Goal: Task Accomplishment & Management: Complete application form

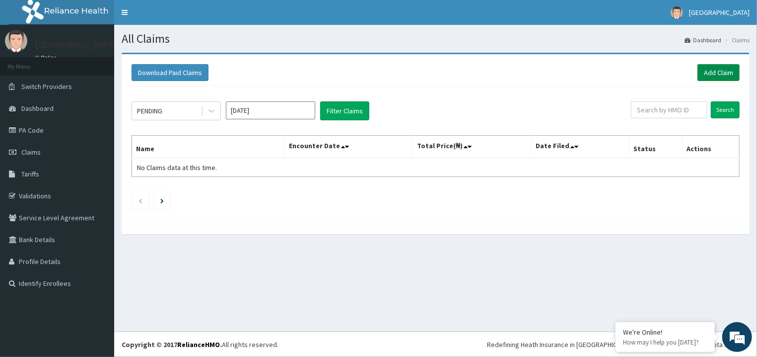
click at [724, 67] on link "Add Claim" at bounding box center [719, 72] width 42 height 17
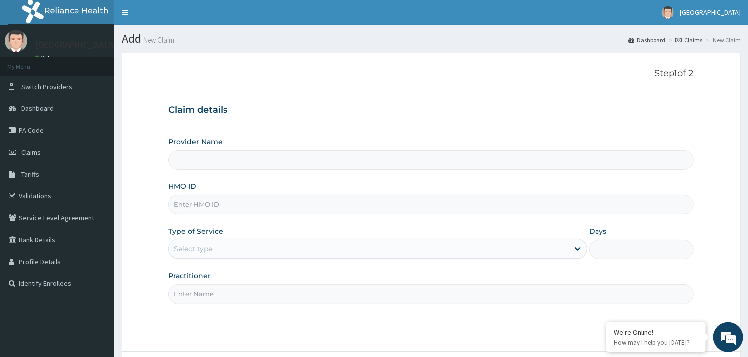
click at [212, 205] on input "HMO ID" at bounding box center [430, 204] width 525 height 19
click at [44, 185] on link "Tariffs" at bounding box center [57, 174] width 114 height 22
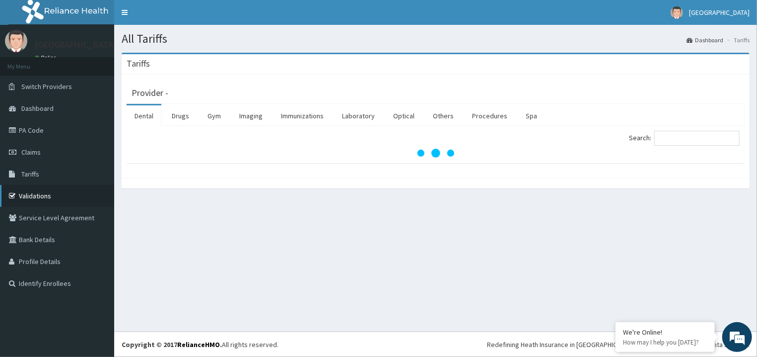
click at [42, 198] on link "Validations" at bounding box center [57, 196] width 114 height 22
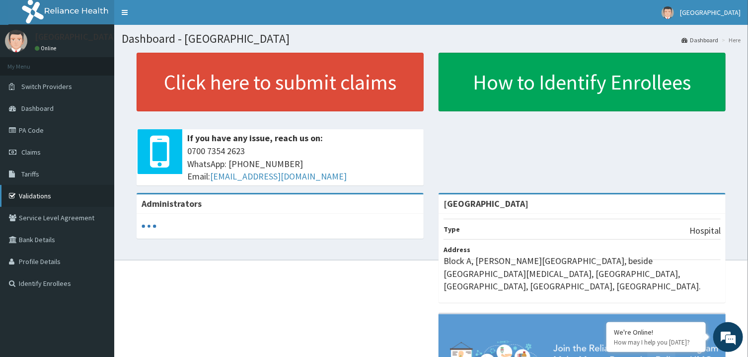
click at [39, 196] on link "Validations" at bounding box center [57, 196] width 114 height 22
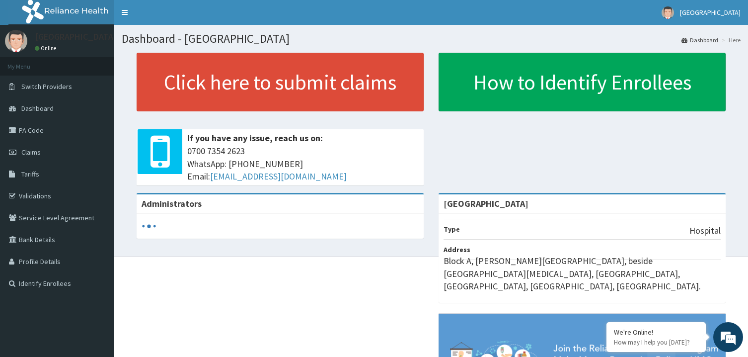
click at [43, 149] on link "Claims" at bounding box center [57, 152] width 114 height 22
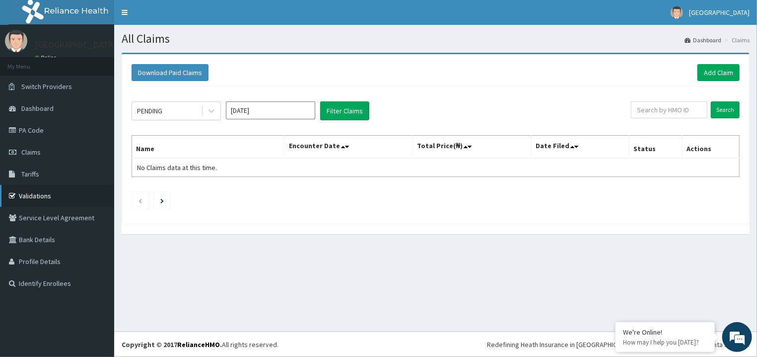
click at [49, 194] on link "Validations" at bounding box center [57, 196] width 114 height 22
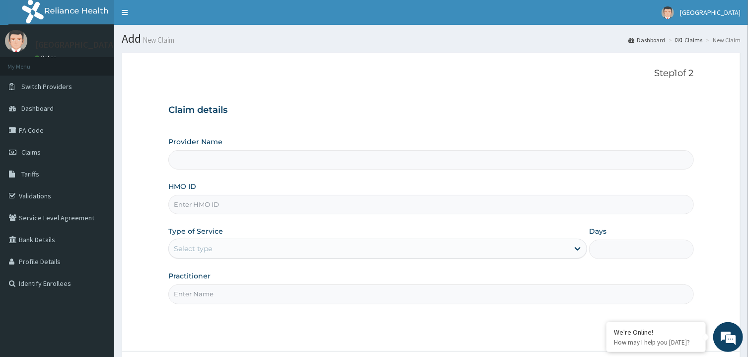
type input "[GEOGRAPHIC_DATA]"
type input "CCN/10061/B"
click at [236, 295] on input "Practitioner" at bounding box center [430, 293] width 525 height 19
click at [237, 295] on input "Practitioner" at bounding box center [430, 293] width 525 height 19
type input "peter prince"
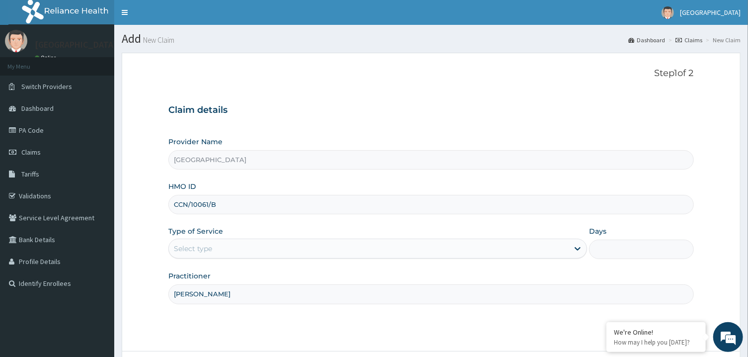
click at [233, 256] on div "Select type" at bounding box center [369, 248] width 400 height 16
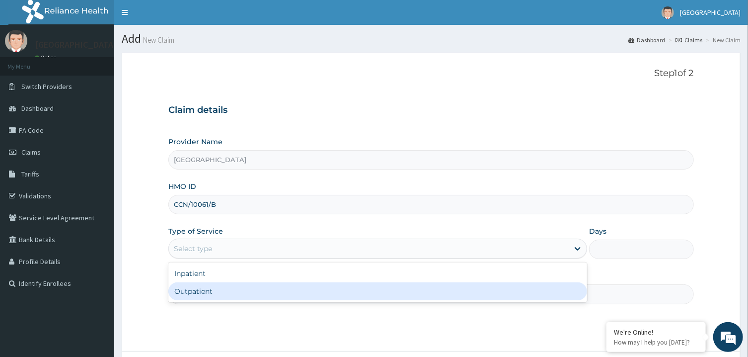
click at [229, 289] on div "Outpatient" at bounding box center [377, 291] width 419 height 18
type input "1"
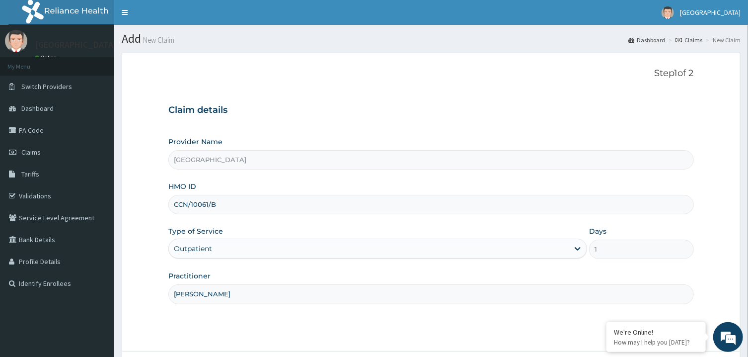
scroll to position [83, 0]
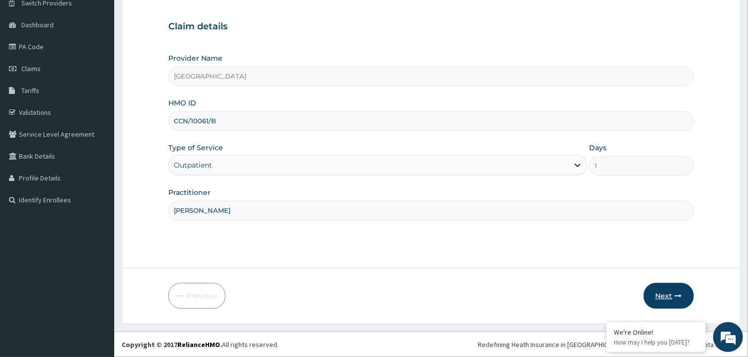
click at [662, 294] on button "Next" at bounding box center [669, 296] width 50 height 26
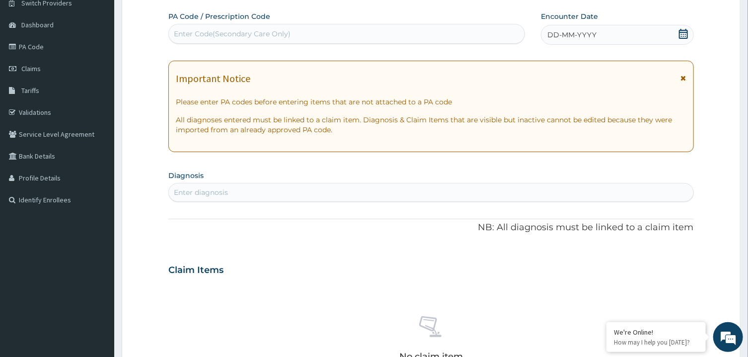
click at [681, 37] on icon at bounding box center [683, 34] width 10 height 10
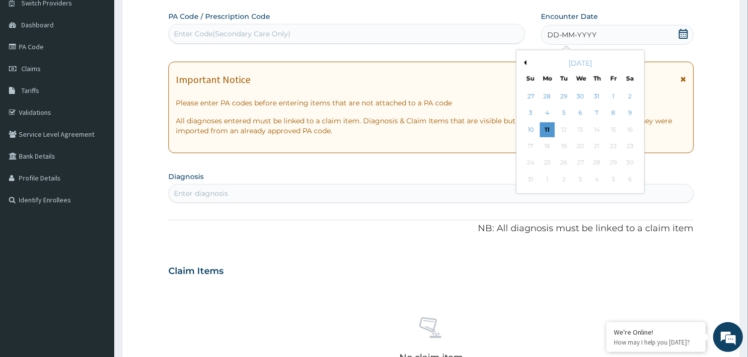
click at [548, 122] on div "10 11 12 13 14 15 16" at bounding box center [581, 129] width 116 height 16
click at [547, 127] on div "11" at bounding box center [547, 129] width 15 height 15
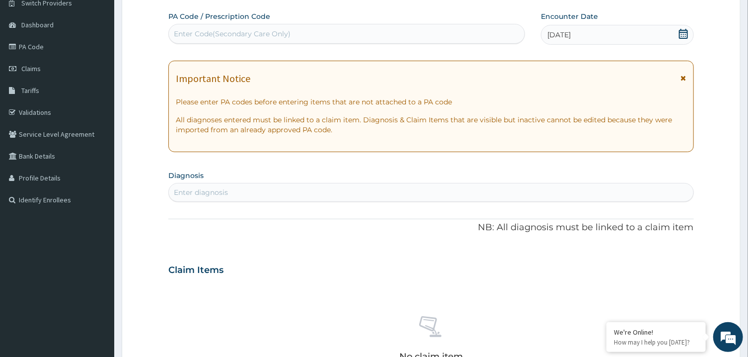
click at [353, 196] on div "Enter diagnosis" at bounding box center [431, 192] width 524 height 16
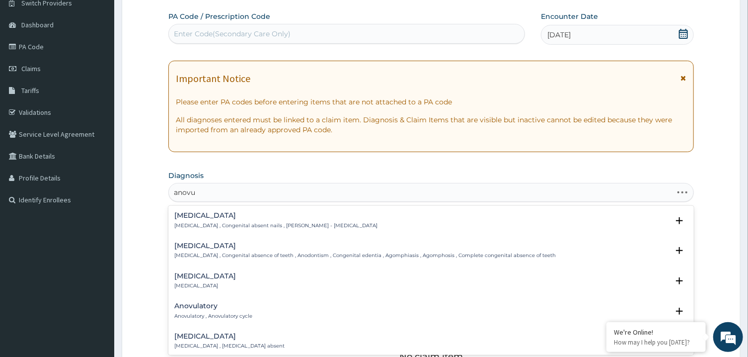
type input "anovul"
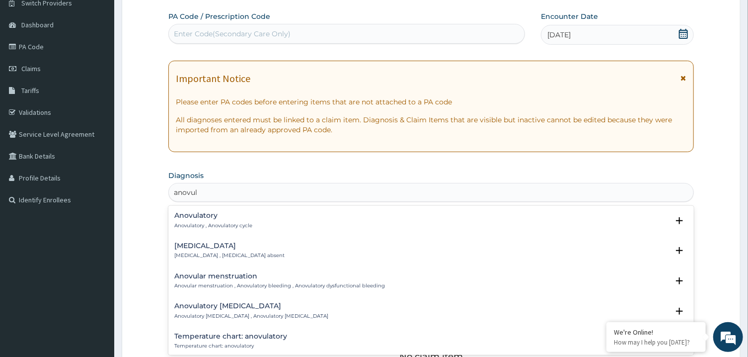
click at [195, 223] on p "Anovulatory , Anovulatory cycle" at bounding box center [213, 225] width 78 height 7
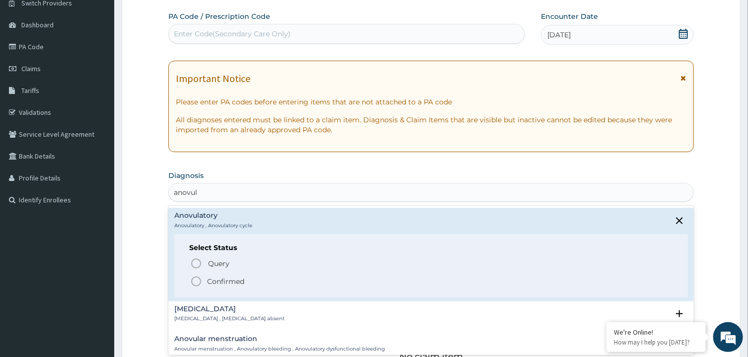
click at [196, 279] on icon "status option filled" at bounding box center [196, 281] width 12 height 12
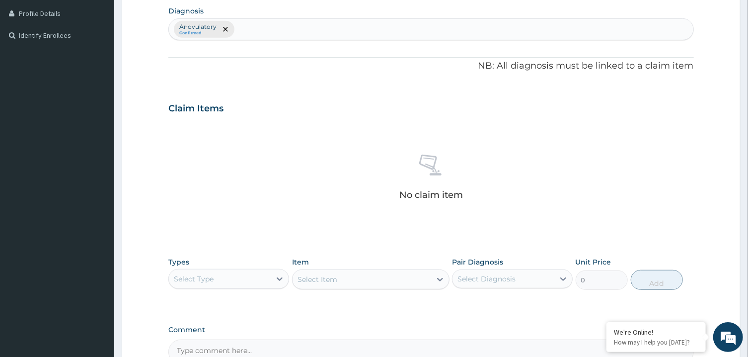
scroll to position [251, 0]
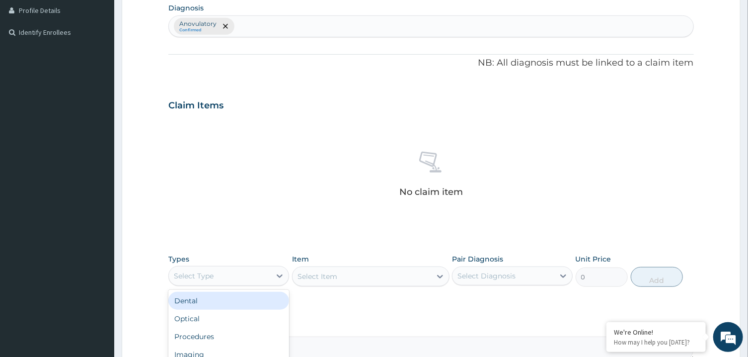
click at [256, 279] on div "Select Type" at bounding box center [220, 276] width 102 height 16
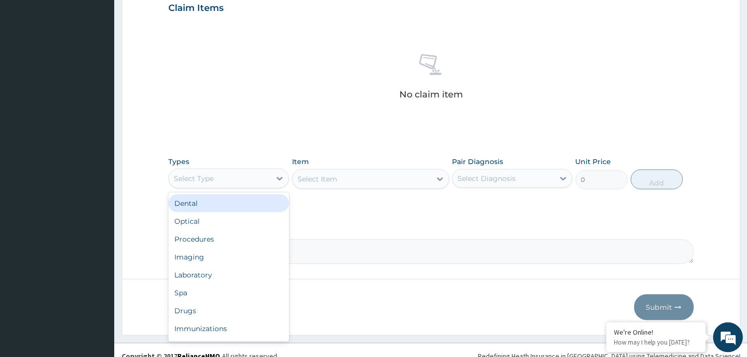
scroll to position [360, 0]
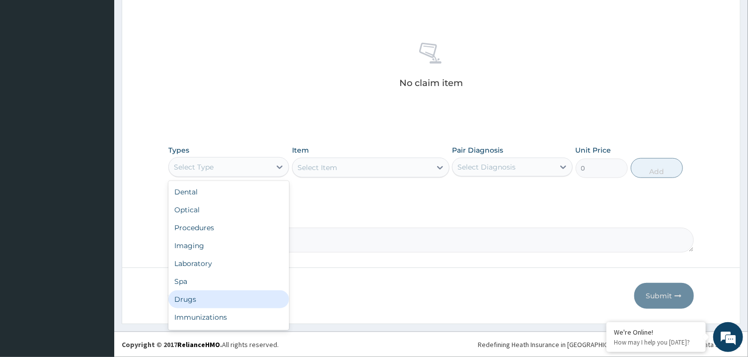
click at [195, 301] on div "Drugs" at bounding box center [228, 299] width 121 height 18
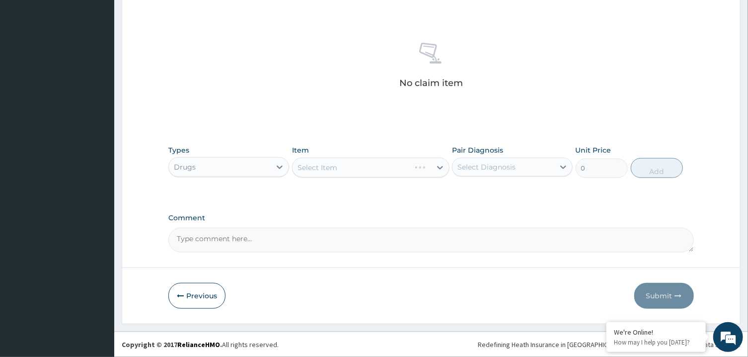
click at [349, 171] on div "Select Item" at bounding box center [370, 167] width 157 height 20
click at [457, 168] on div "Select Diagnosis" at bounding box center [503, 167] width 102 height 16
click at [479, 192] on label "Anovulatory" at bounding box center [489, 191] width 43 height 10
checkbox input "true"
click at [423, 172] on div "Select Item" at bounding box center [362, 167] width 139 height 16
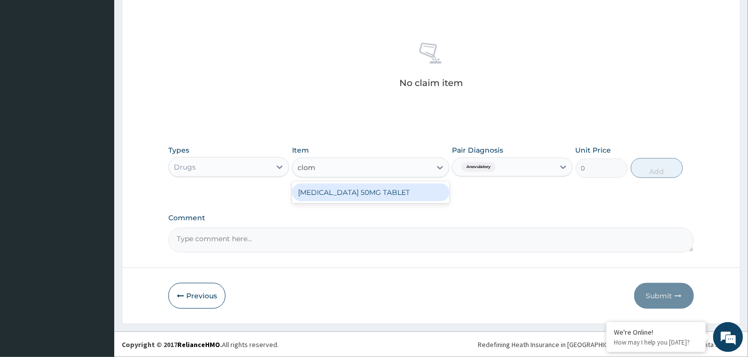
type input "clomi"
click at [423, 193] on div "CLOMID 50MG TABLET" at bounding box center [370, 192] width 157 height 18
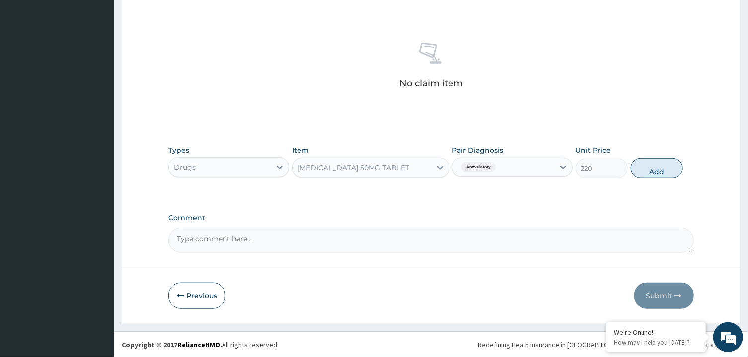
click at [243, 171] on div "Drugs" at bounding box center [220, 167] width 102 height 16
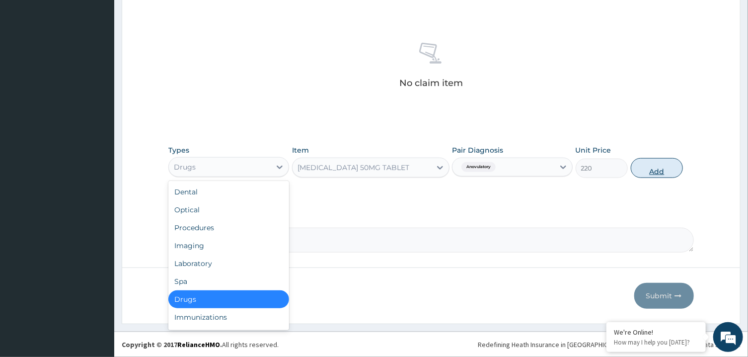
click at [645, 170] on button "Add" at bounding box center [657, 168] width 53 height 20
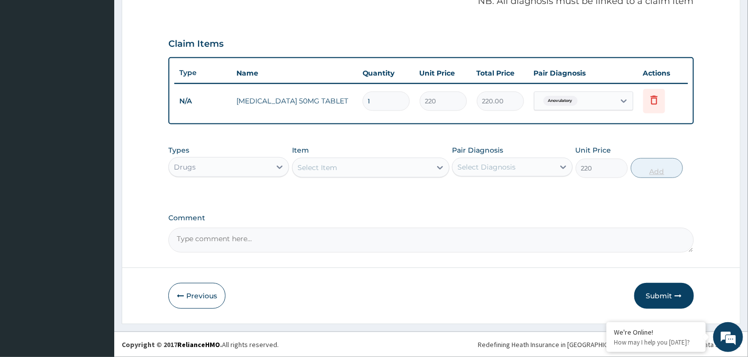
type input "0"
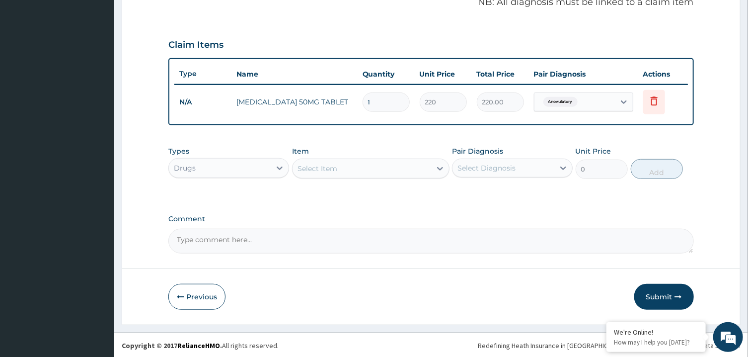
type input "10"
type input "2200.00"
type input "10"
click at [469, 228] on textarea "Comment" at bounding box center [430, 240] width 525 height 25
click at [352, 163] on div "Select Item" at bounding box center [362, 168] width 139 height 16
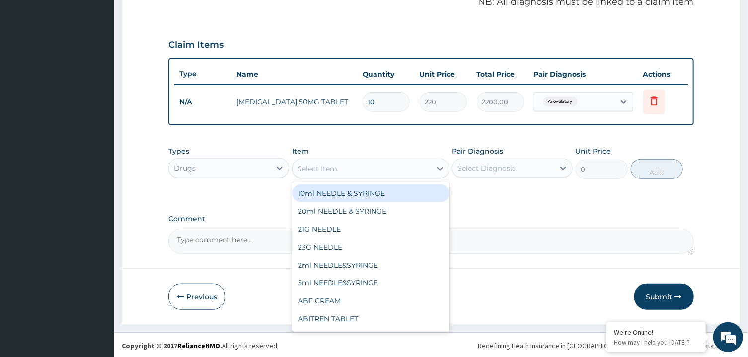
click at [256, 168] on div "Drugs" at bounding box center [220, 168] width 102 height 16
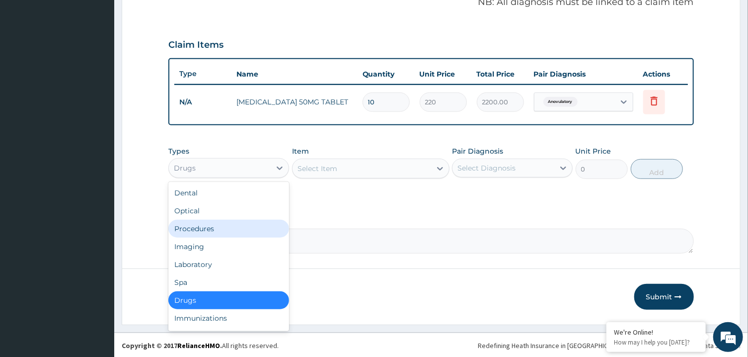
click at [218, 226] on div "Procedures" at bounding box center [228, 229] width 121 height 18
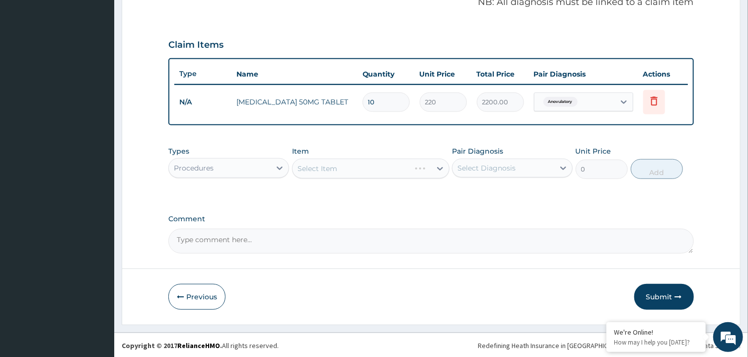
click at [334, 163] on div "Select Item" at bounding box center [370, 168] width 157 height 20
click at [532, 152] on div "Pair Diagnosis Select Diagnosis" at bounding box center [512, 162] width 121 height 33
click at [530, 162] on div "Select Diagnosis" at bounding box center [503, 168] width 102 height 16
click at [497, 201] on div "Anovulatory" at bounding box center [512, 193] width 121 height 20
checkbox input "true"
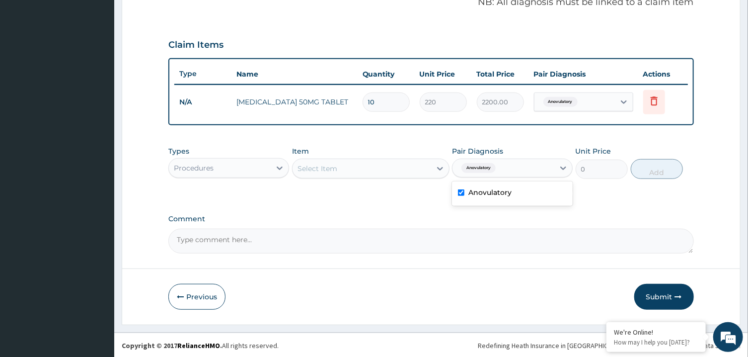
click at [423, 179] on div "Types Procedures Item Select Item Pair Diagnosis option Anovulatory, selected. …" at bounding box center [430, 162] width 525 height 43
click at [420, 166] on div "Select Item" at bounding box center [362, 168] width 139 height 16
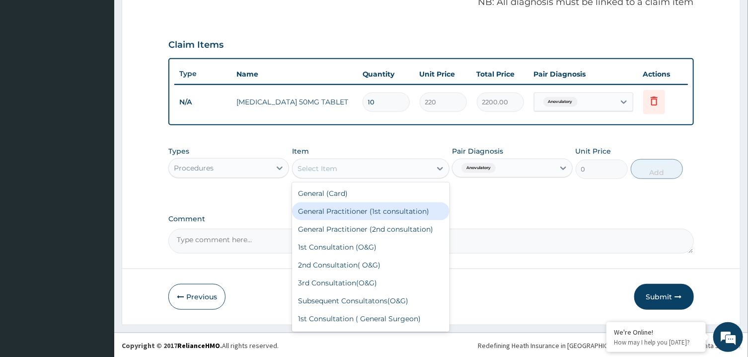
click at [391, 211] on div "General Practitioner (1st consultation)" at bounding box center [370, 211] width 157 height 18
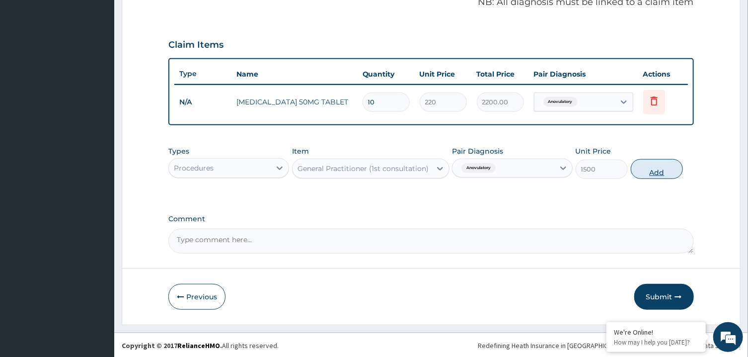
click at [646, 162] on button "Add" at bounding box center [657, 169] width 53 height 20
type input "0"
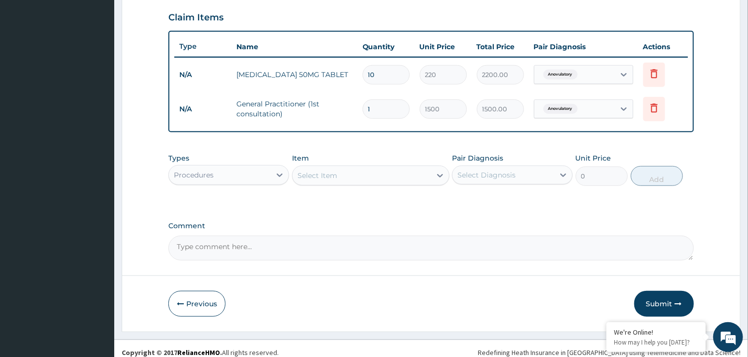
scroll to position [345, 0]
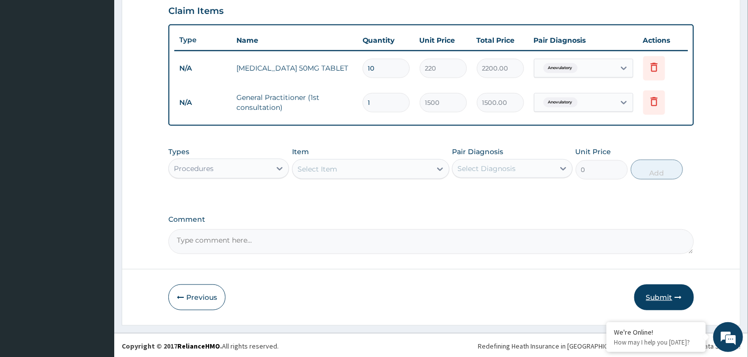
click at [663, 291] on button "Submit" at bounding box center [664, 297] width 60 height 26
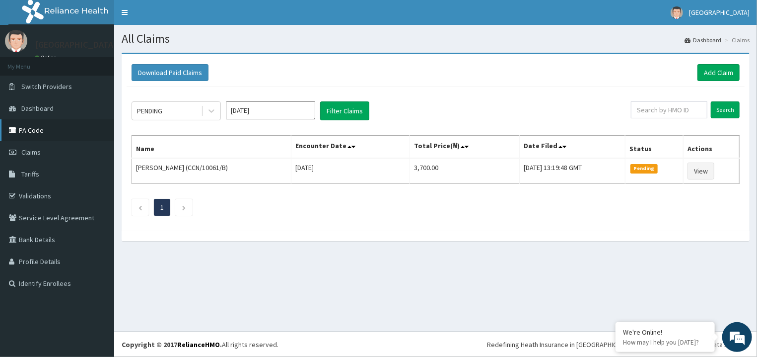
click at [38, 134] on link "PA Code" at bounding box center [57, 130] width 114 height 22
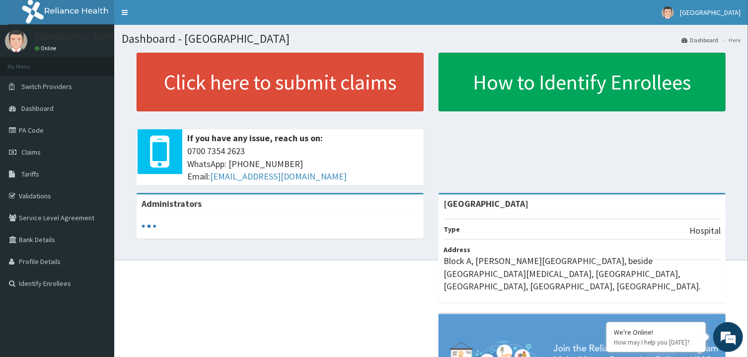
click at [32, 129] on link "PA Code" at bounding box center [57, 130] width 114 height 22
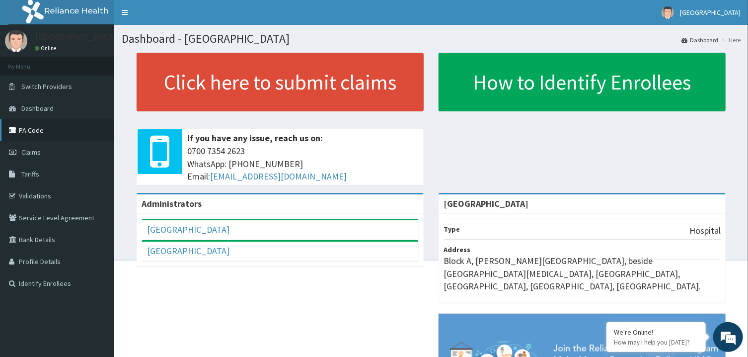
click at [34, 128] on link "PA Code" at bounding box center [57, 130] width 114 height 22
click at [47, 149] on link "Claims" at bounding box center [57, 152] width 114 height 22
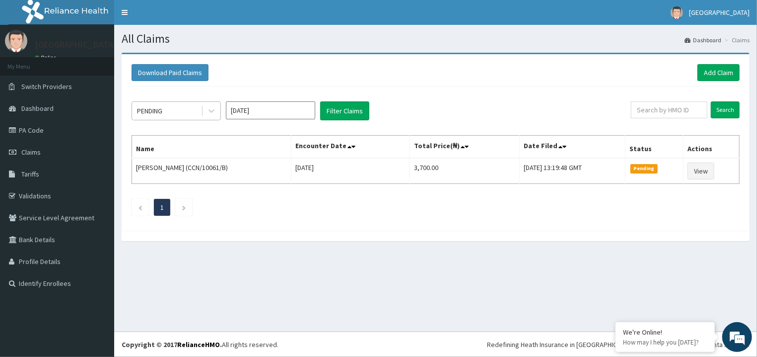
click at [198, 114] on div "PENDING" at bounding box center [166, 111] width 69 height 16
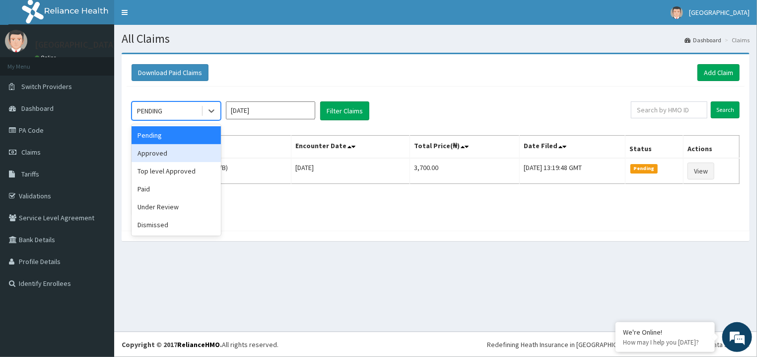
click at [188, 152] on div "Approved" at bounding box center [176, 153] width 89 height 18
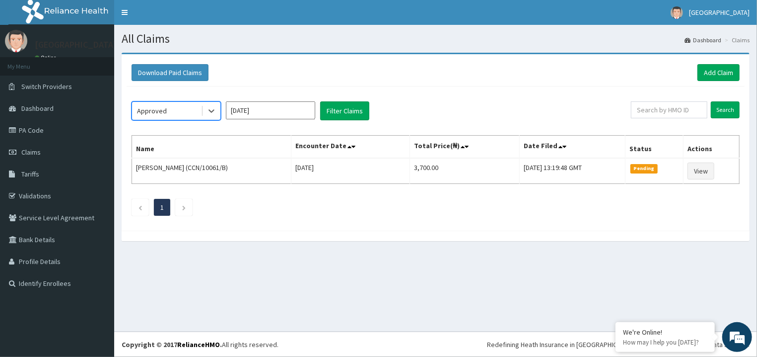
click at [203, 111] on span at bounding box center [202, 111] width 0 height 10
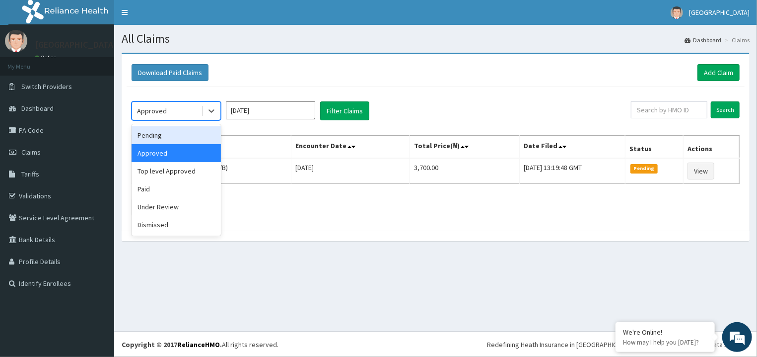
click at [171, 134] on div "Pending" at bounding box center [176, 135] width 89 height 18
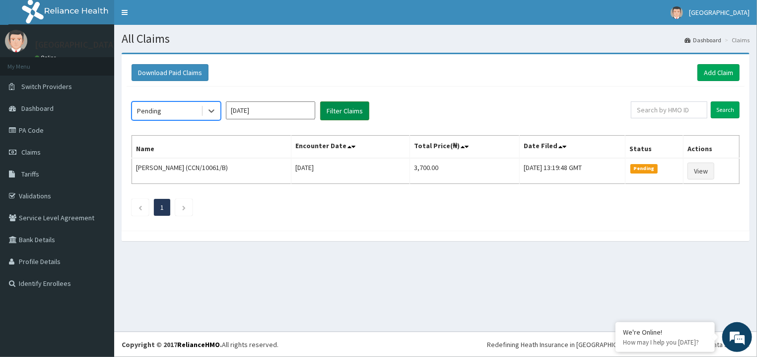
click at [347, 106] on button "Filter Claims" at bounding box center [344, 110] width 49 height 19
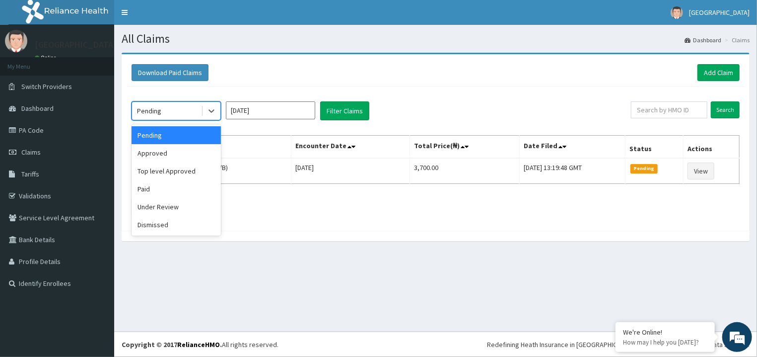
click at [199, 113] on div "Pending" at bounding box center [166, 111] width 69 height 16
click at [178, 152] on div "Approved" at bounding box center [176, 153] width 89 height 18
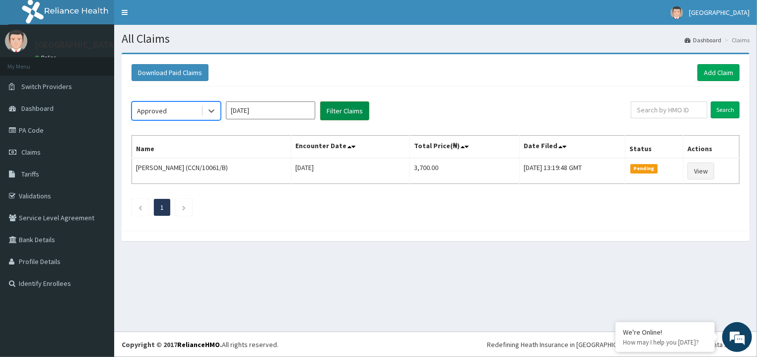
click at [348, 110] on button "Filter Claims" at bounding box center [344, 110] width 49 height 19
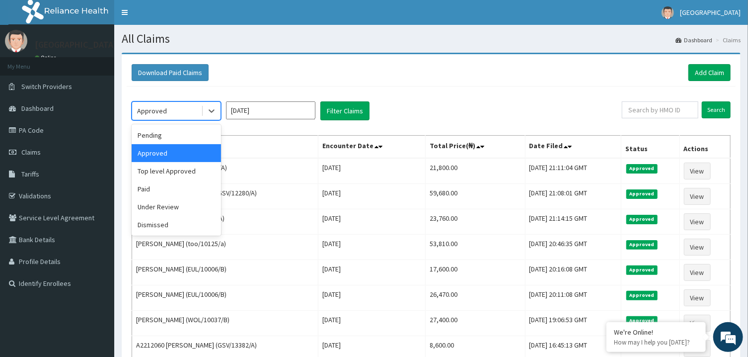
click at [195, 118] on div "Approved" at bounding box center [166, 111] width 69 height 16
click at [184, 171] on div "Top level Approved" at bounding box center [176, 171] width 89 height 18
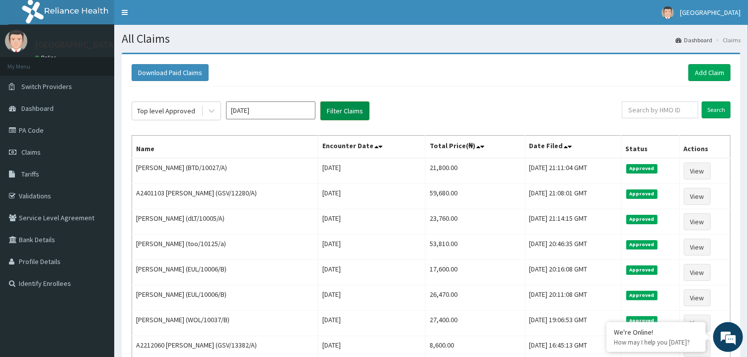
click at [343, 112] on button "Filter Claims" at bounding box center [344, 110] width 49 height 19
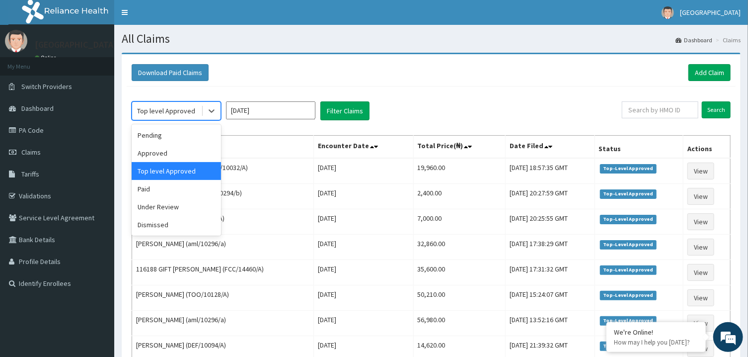
click at [195, 112] on div "Top level Approved" at bounding box center [166, 111] width 69 height 16
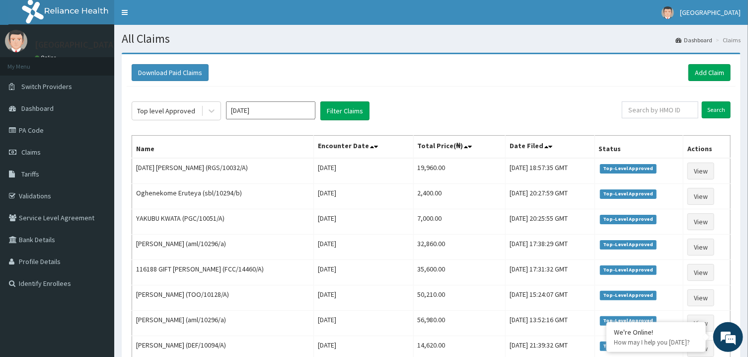
click at [261, 121] on div "Top level Approved Aug 2025 Filter Claims Search Name Encounter Date Total Pric…" at bounding box center [431, 257] width 609 height 342
click at [260, 111] on input "[DATE]" at bounding box center [270, 110] width 89 height 18
click at [244, 190] on div "Jul" at bounding box center [241, 193] width 20 height 18
click at [341, 115] on button "Filter Claims" at bounding box center [344, 110] width 49 height 19
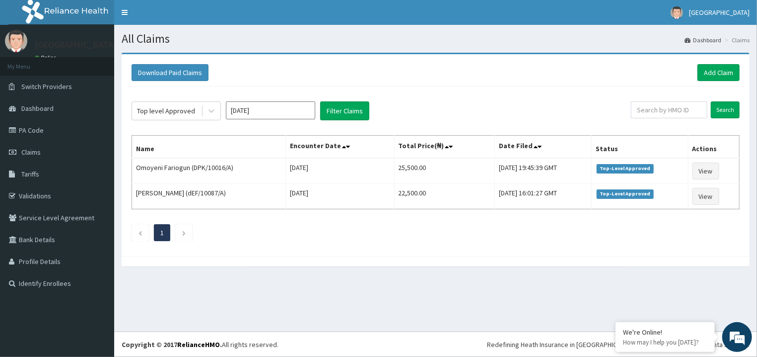
click at [245, 115] on input "Jul 2025" at bounding box center [270, 110] width 89 height 18
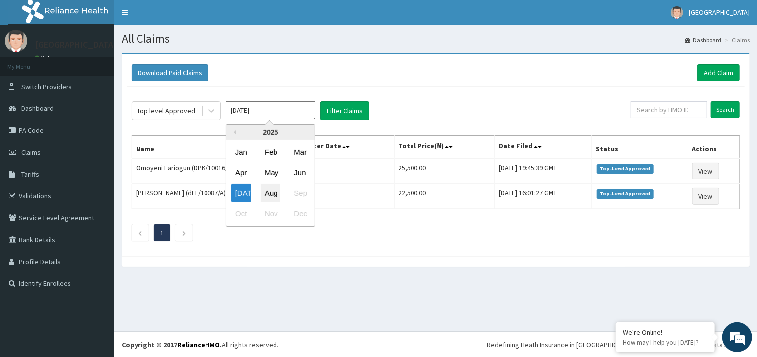
click at [266, 192] on div "Aug" at bounding box center [271, 193] width 20 height 18
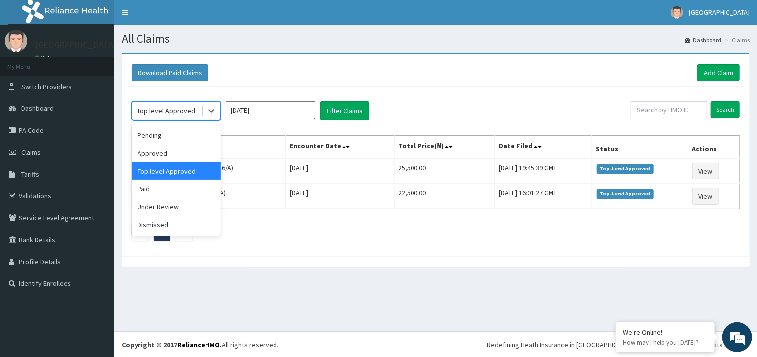
click at [202, 108] on div at bounding box center [210, 111] width 19 height 18
click at [177, 202] on div "Under Review" at bounding box center [176, 207] width 89 height 18
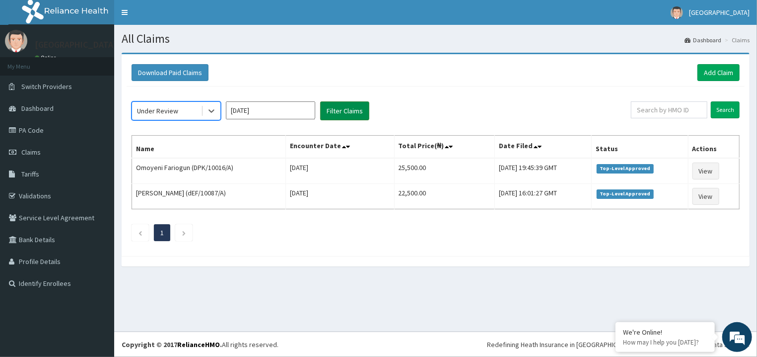
click at [337, 109] on button "Filter Claims" at bounding box center [344, 110] width 49 height 19
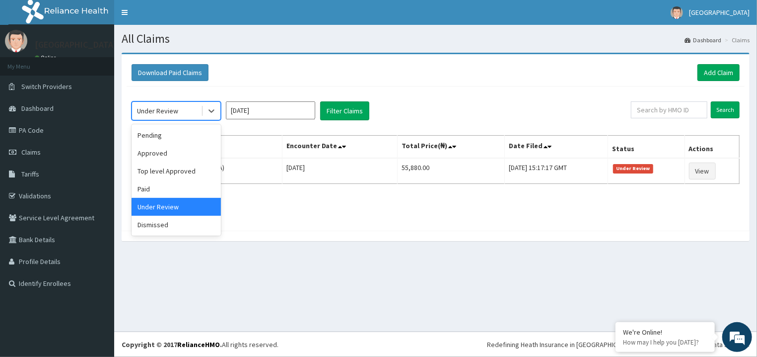
click at [198, 113] on div "Under Review" at bounding box center [166, 111] width 69 height 16
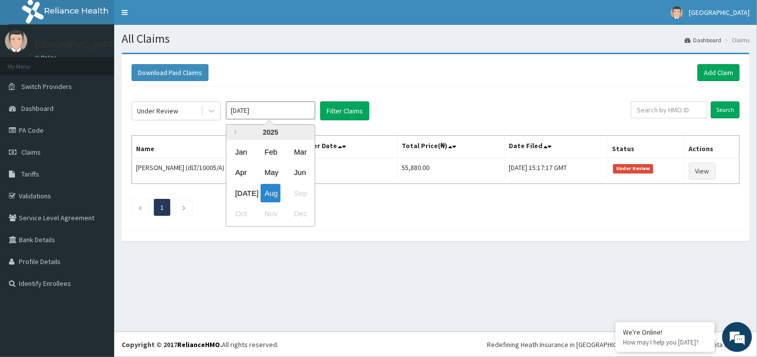
click at [282, 109] on input "[DATE]" at bounding box center [270, 110] width 89 height 18
click at [239, 186] on div "Jul" at bounding box center [241, 193] width 20 height 18
type input "Jul 2025"
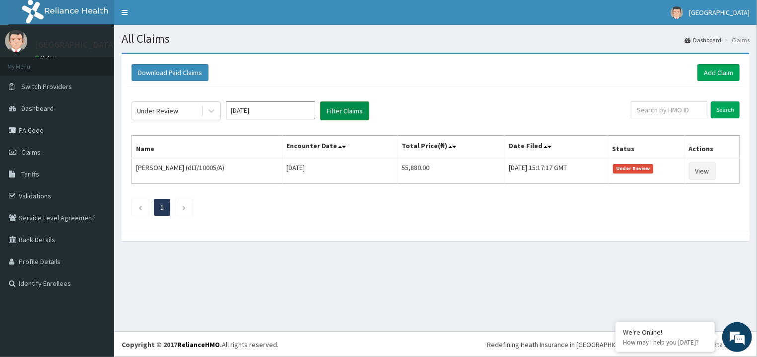
click at [357, 111] on button "Filter Claims" at bounding box center [344, 110] width 49 height 19
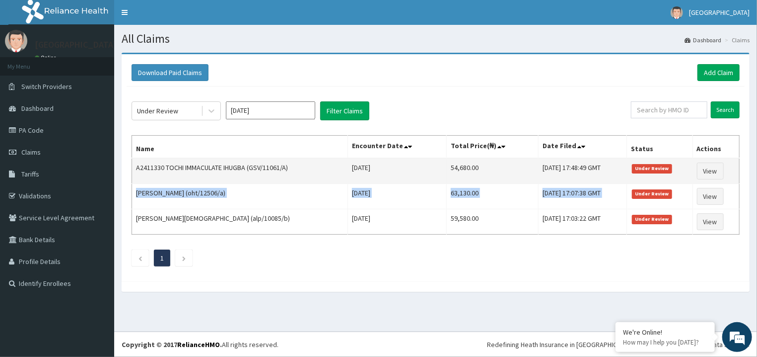
drag, startPoint x: 641, startPoint y: 199, endPoint x: 702, endPoint y: 180, distance: 63.9
click at [702, 180] on tbody "A2411330 TOCHI IMMACULATE IHUGBA (GSV/11061/A) Thu Jul 31 2025 54,680.00 Thu, 3…" at bounding box center [436, 196] width 608 height 76
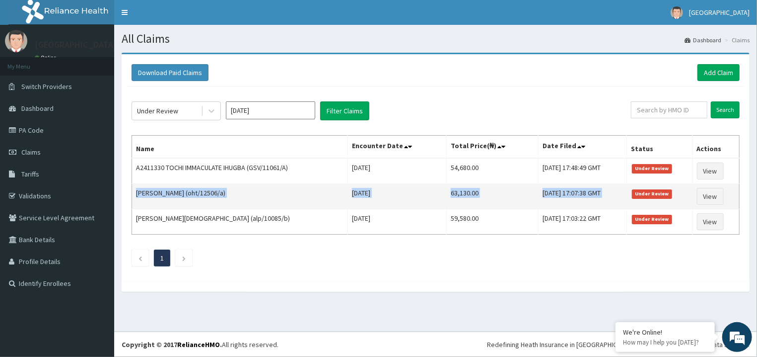
click at [242, 199] on td "Yusuf Adedotun (oht/12506/a)" at bounding box center [240, 196] width 216 height 25
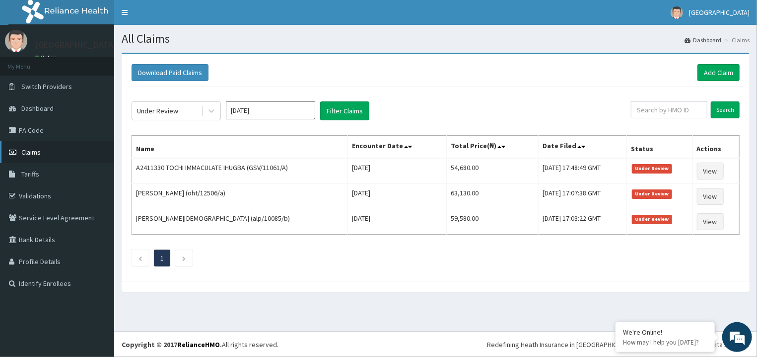
click at [48, 151] on link "Claims" at bounding box center [57, 152] width 114 height 22
